Goal: Navigation & Orientation: Find specific page/section

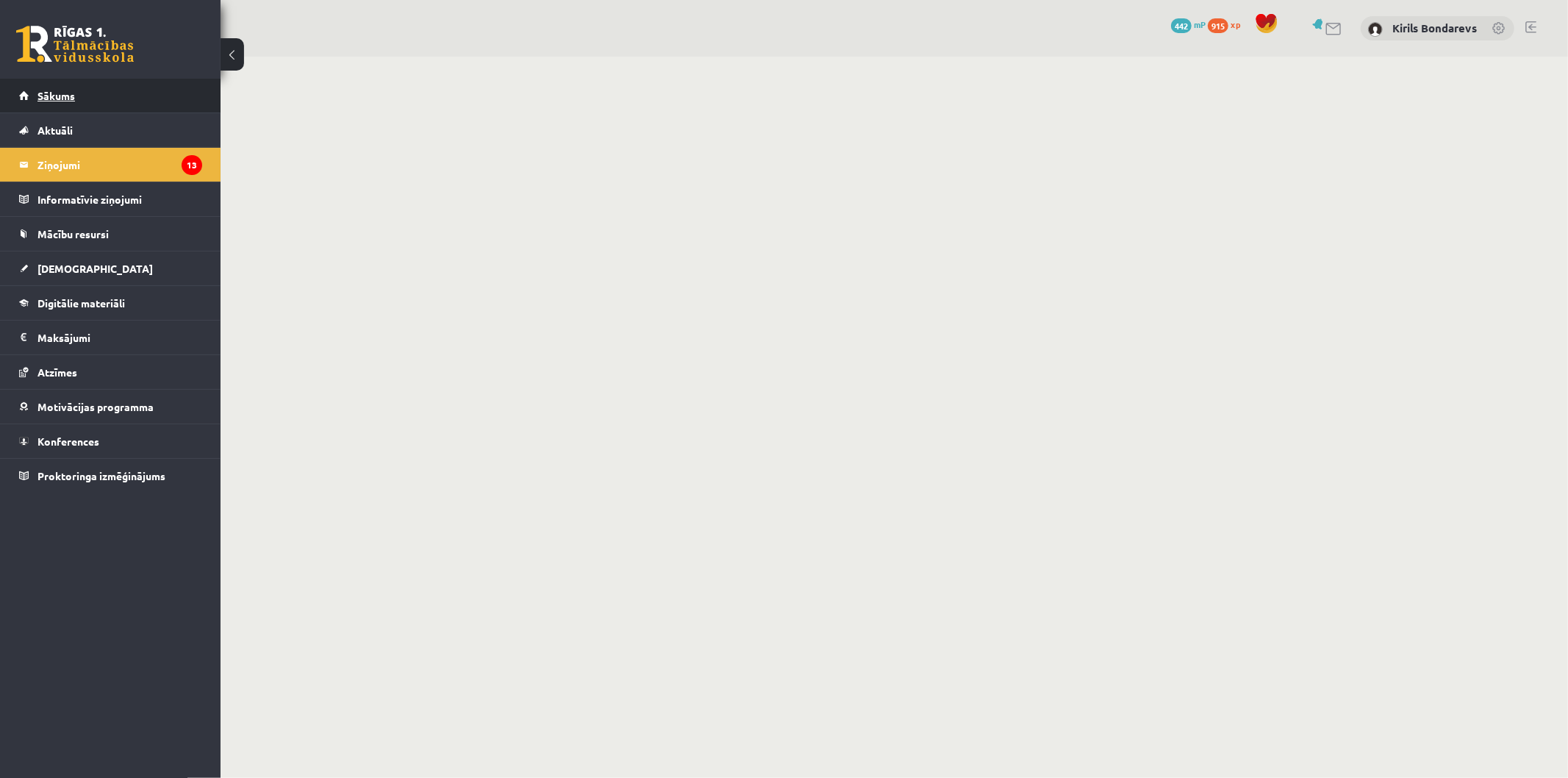
click at [90, 99] on link "Sākums" at bounding box center [111, 96] width 183 height 34
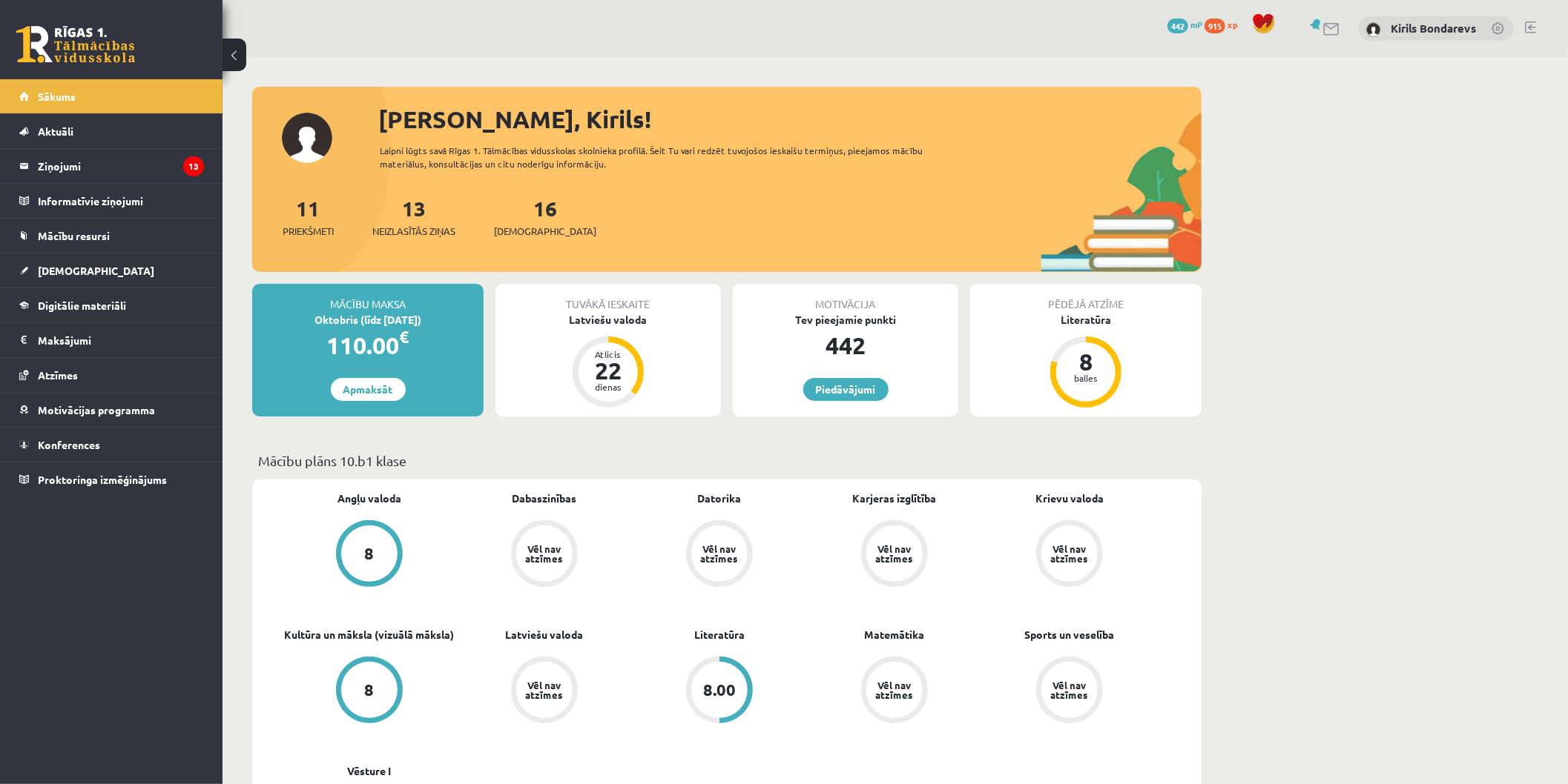
scroll to position [164, 0]
